Goal: Find specific page/section: Find specific page/section

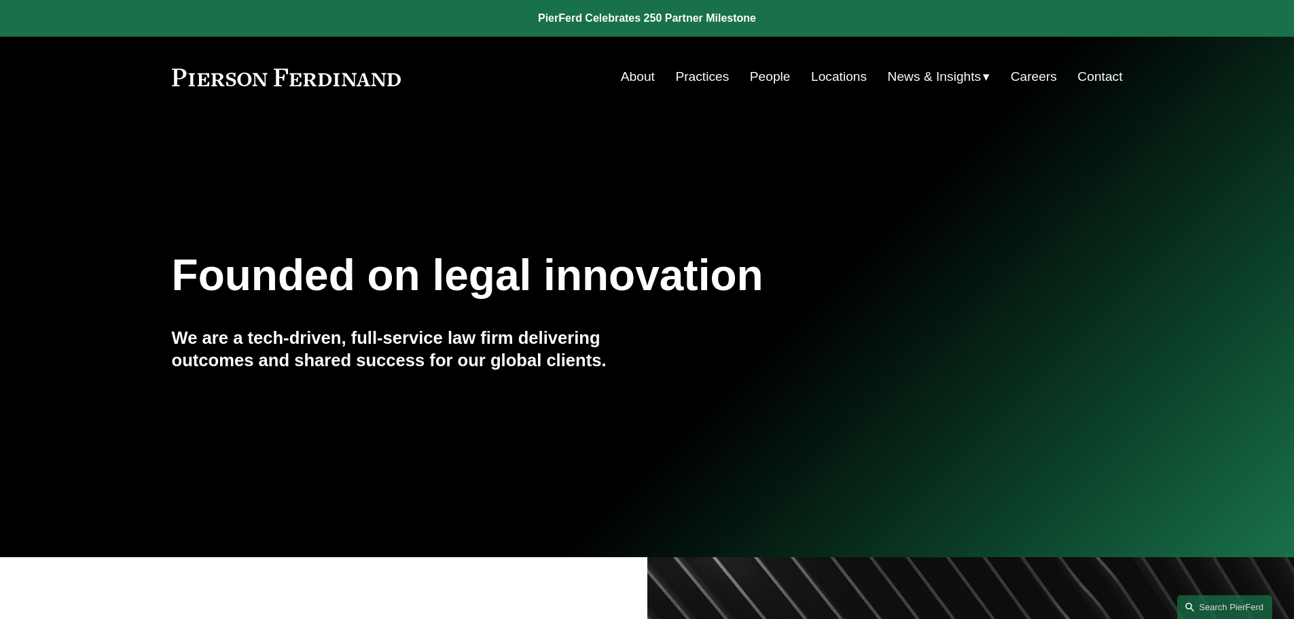
click at [831, 78] on link "Locations" at bounding box center [839, 77] width 56 height 26
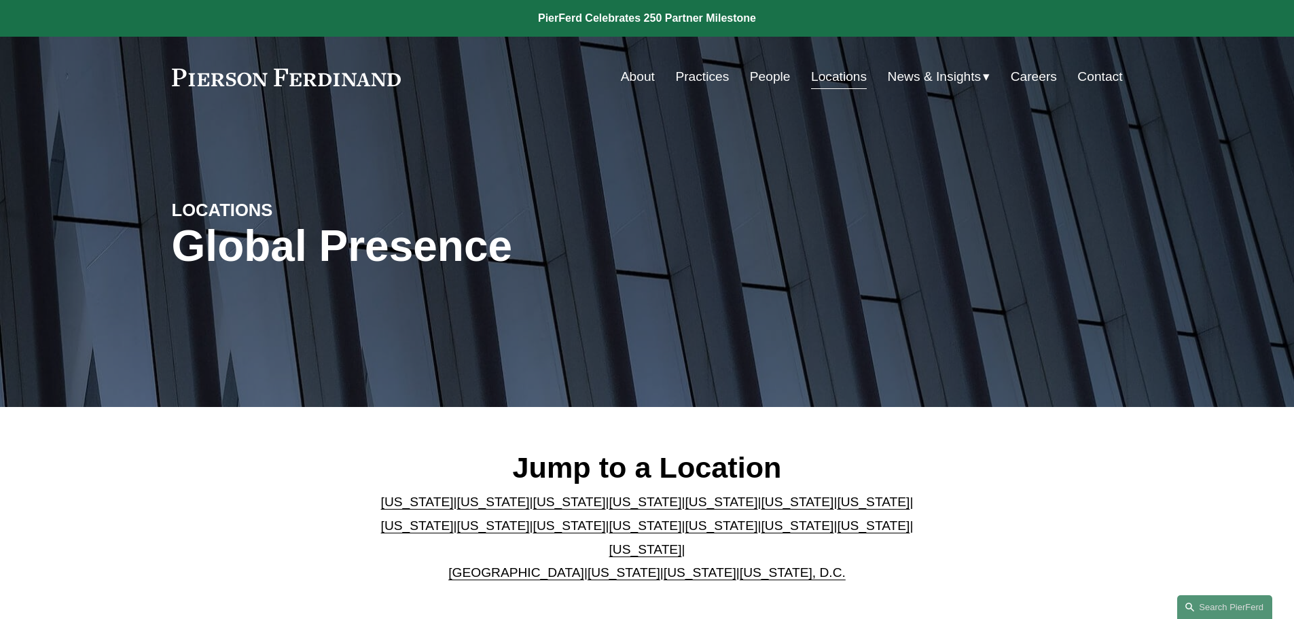
click at [454, 518] on link "[US_STATE]" at bounding box center [417, 525] width 73 height 14
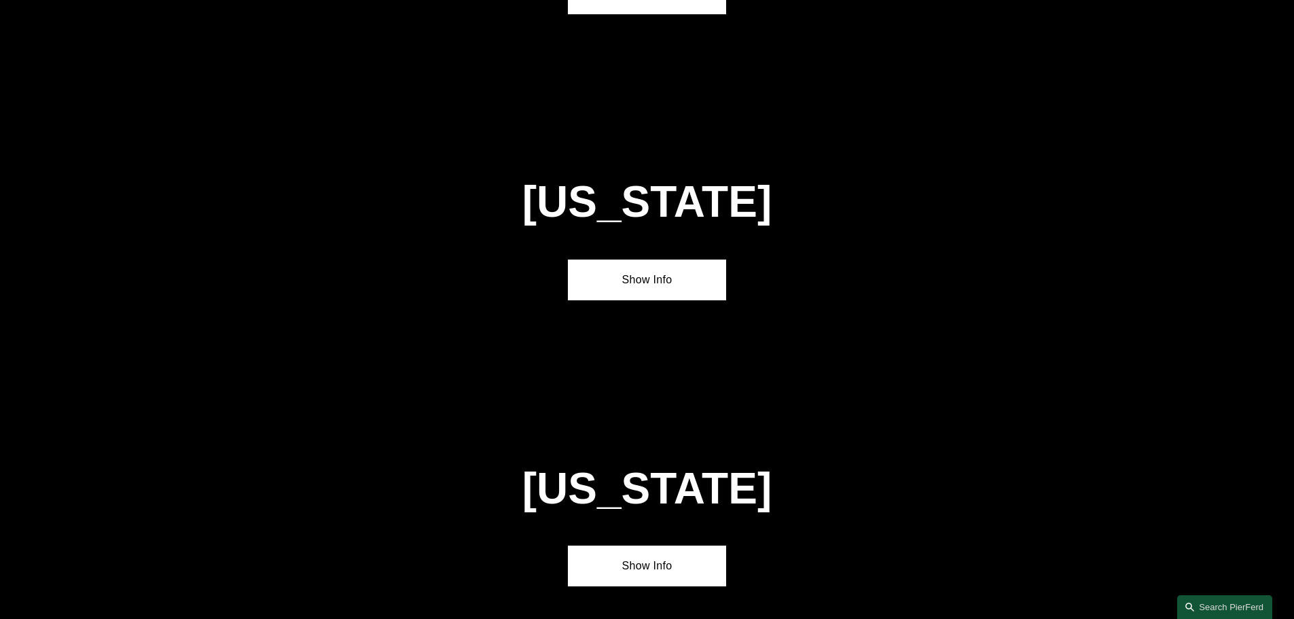
scroll to position [2620, 0]
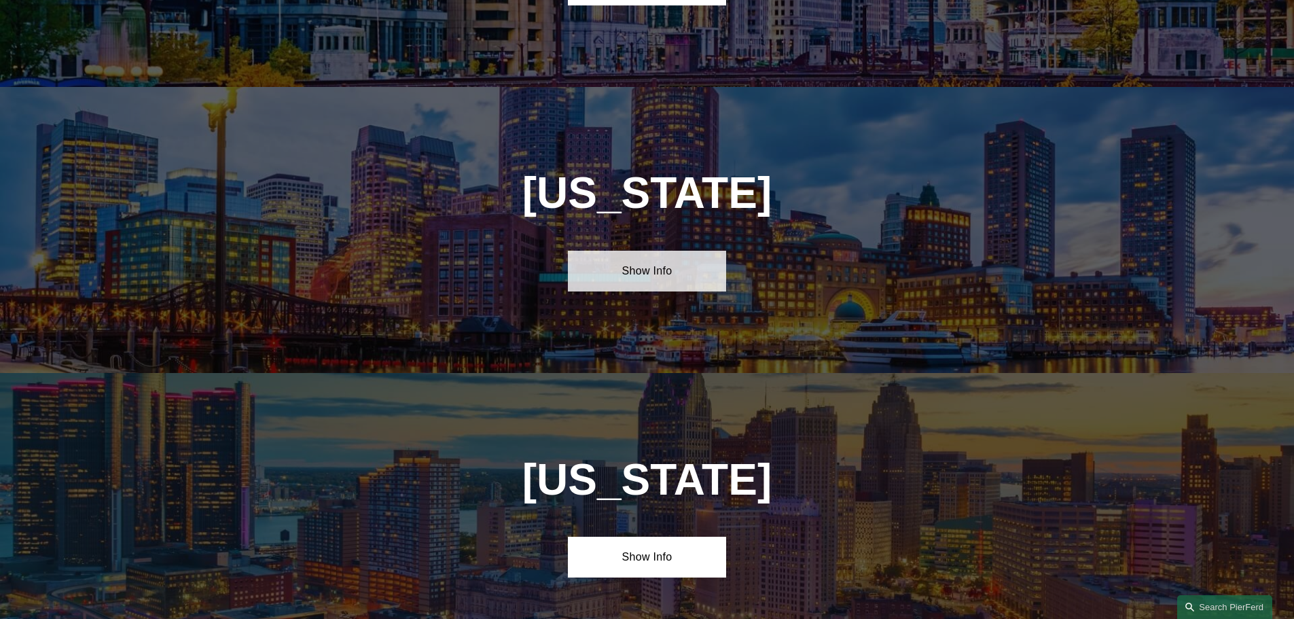
click at [649, 251] on link "Show Info" at bounding box center [647, 271] width 158 height 41
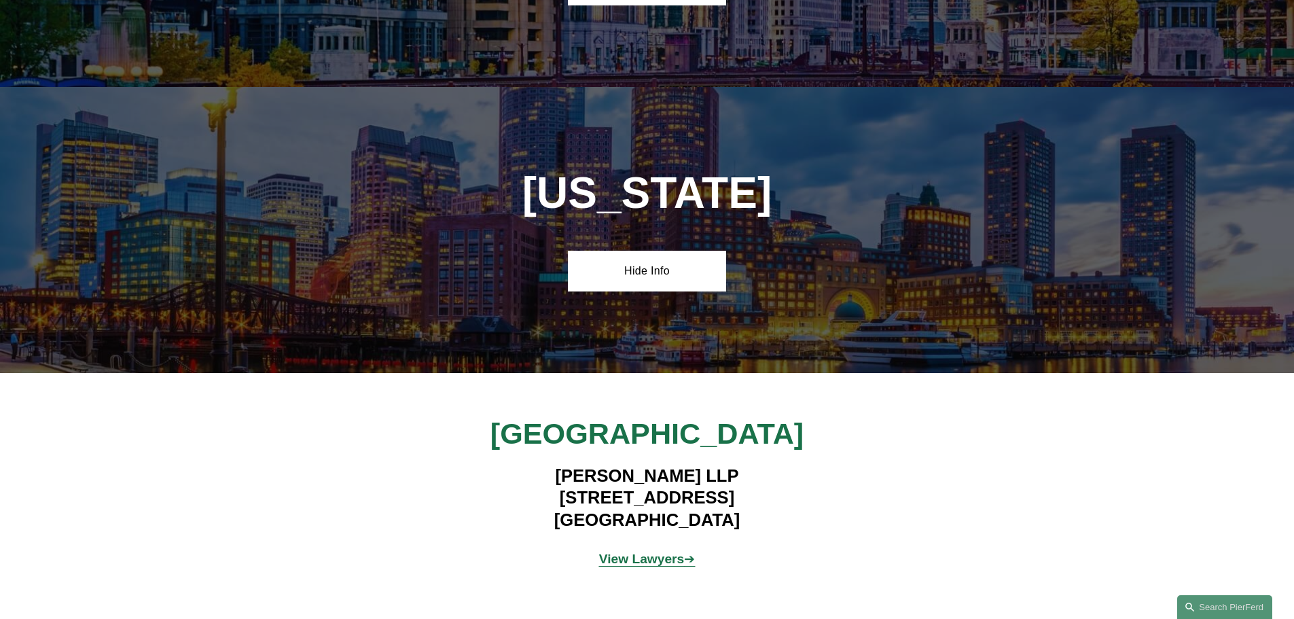
click at [636, 547] on p "View Lawyers ➔" at bounding box center [646, 559] width 317 height 24
click at [636, 552] on strong "View Lawyers" at bounding box center [642, 559] width 86 height 14
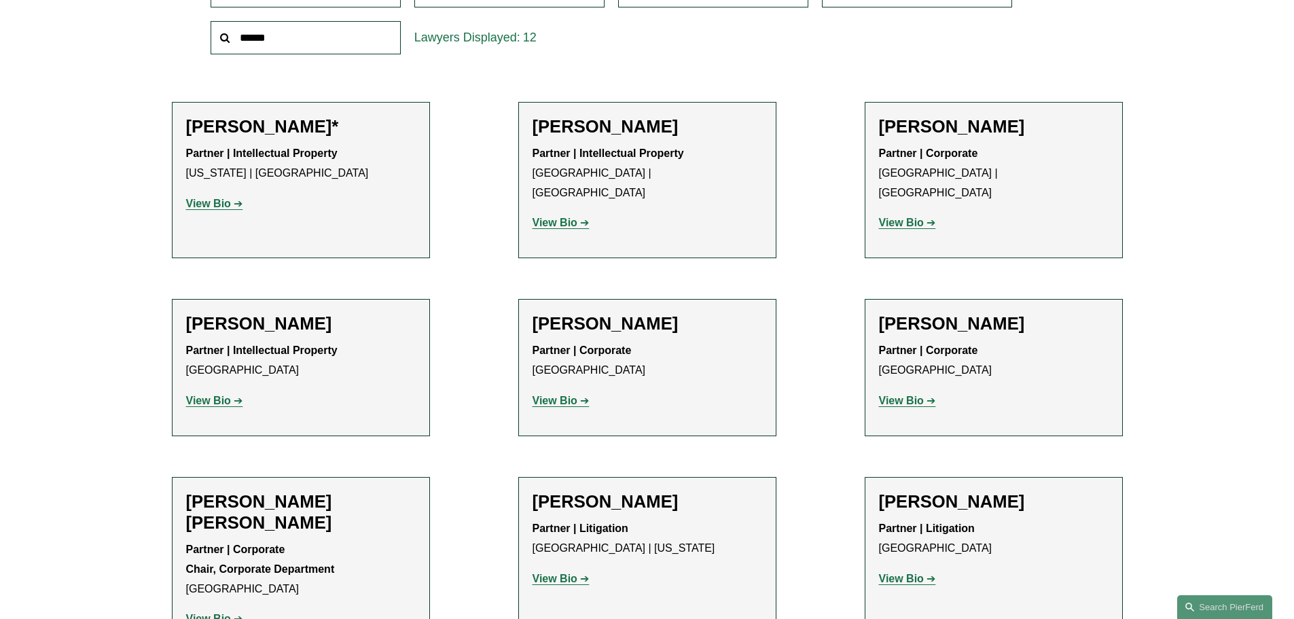
scroll to position [543, 0]
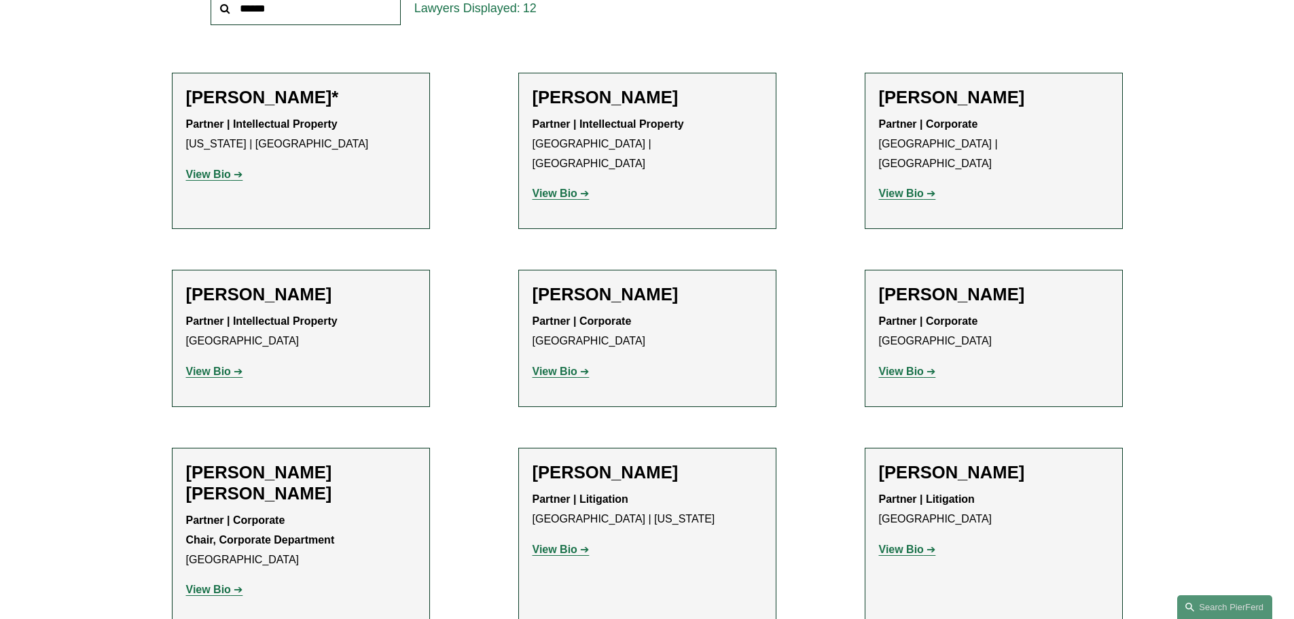
click at [212, 365] on strong "View Bio" at bounding box center [208, 371] width 45 height 12
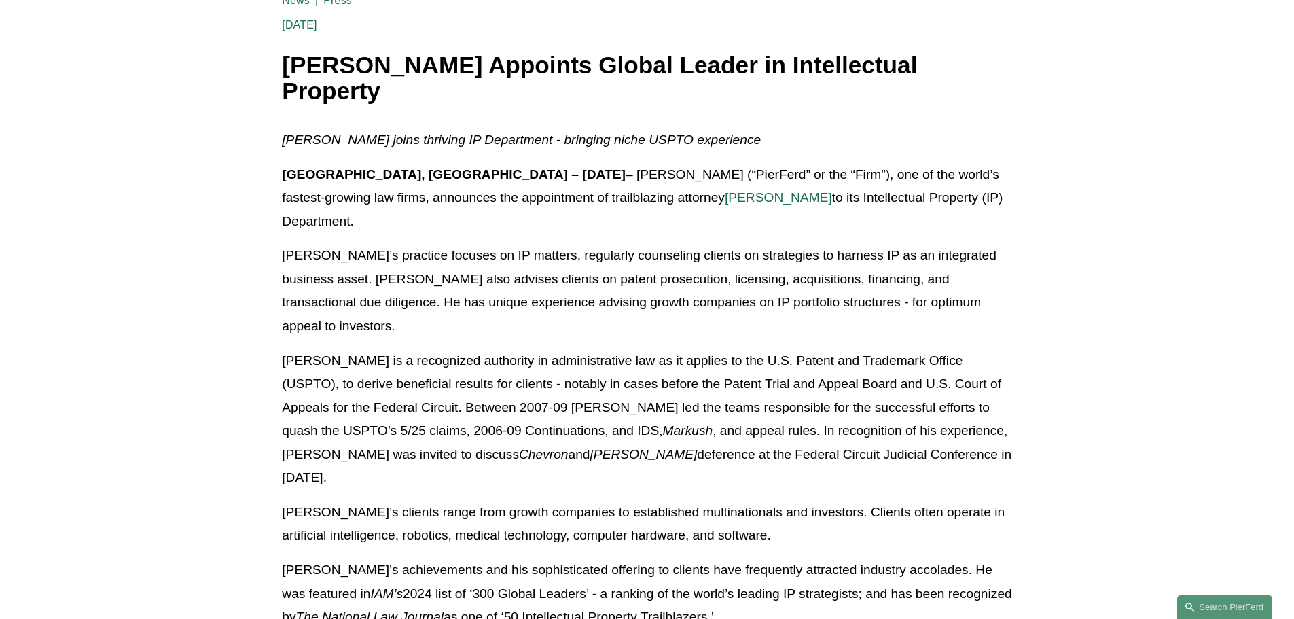
scroll to position [139, 0]
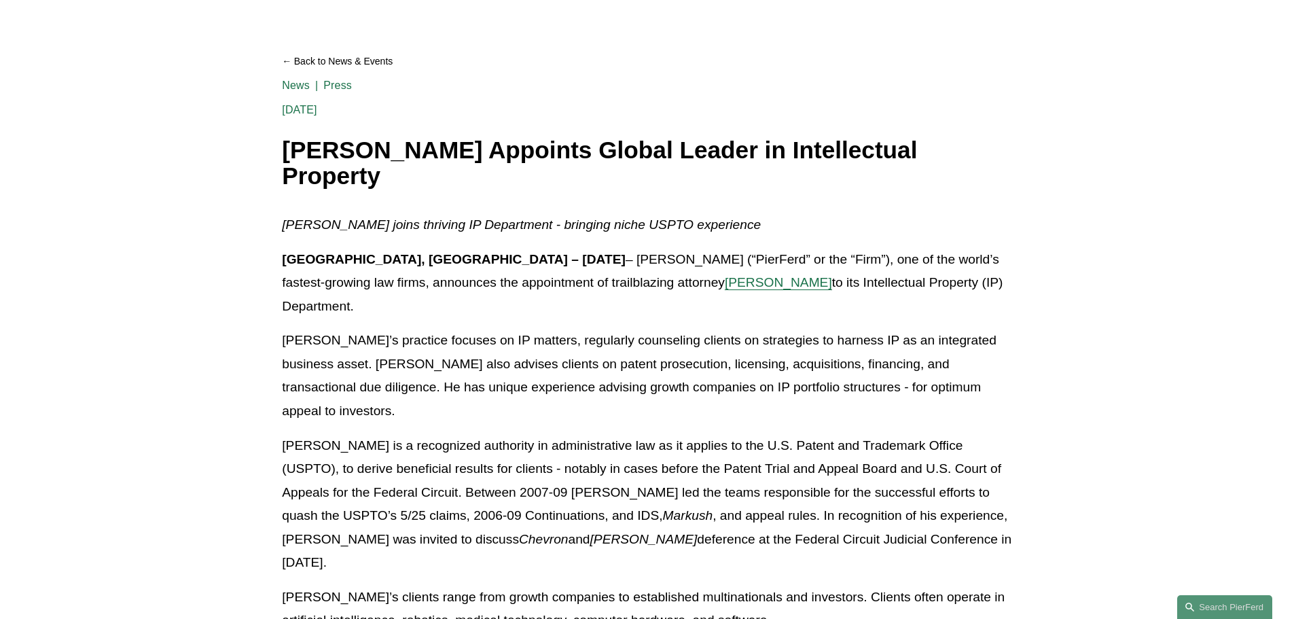
drag, startPoint x: 285, startPoint y: 143, endPoint x: 410, endPoint y: 179, distance: 130.7
click at [410, 179] on h1 "[PERSON_NAME] Appoints Global Leader in Intellectual Property" at bounding box center [646, 163] width 729 height 52
click at [414, 180] on h1 "[PERSON_NAME] Appoints Global Leader in Intellectual Property" at bounding box center [646, 163] width 729 height 52
click at [430, 182] on h1 "[PERSON_NAME] Appoints Global Leader in Intellectual Property" at bounding box center [646, 163] width 729 height 52
click at [765, 233] on p "[PERSON_NAME] joins thriving IP Department - bringing niche USPTO experience" at bounding box center [646, 225] width 729 height 24
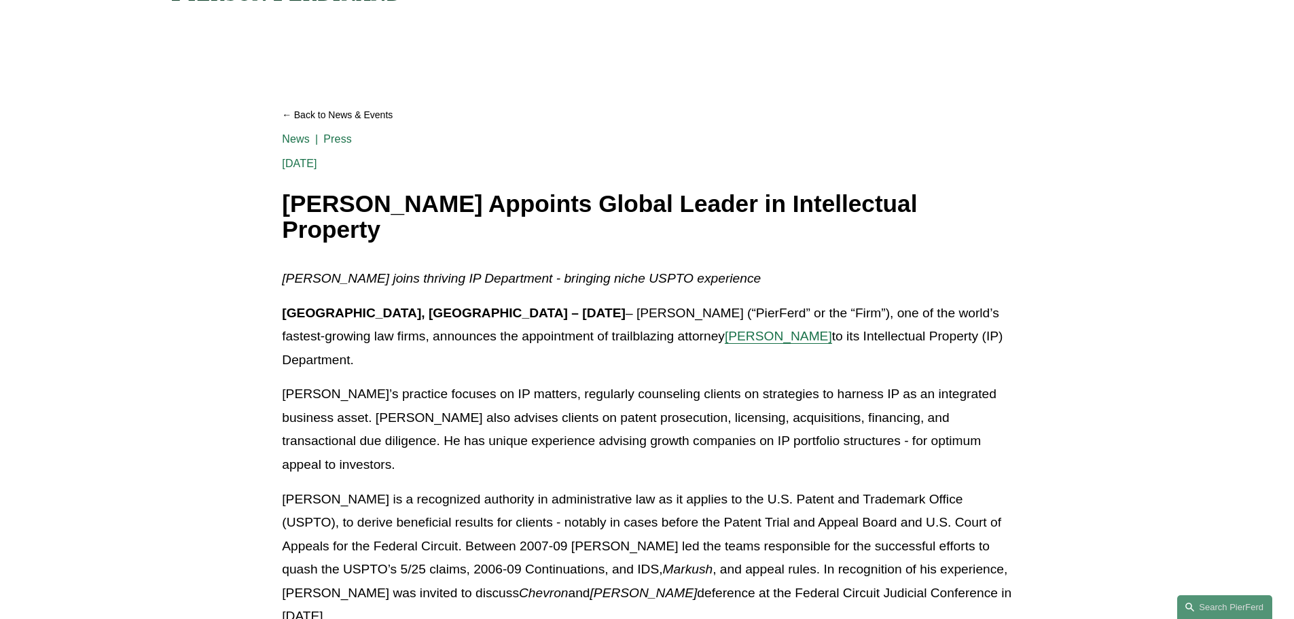
scroll to position [56, 0]
